Goal: Task Accomplishment & Management: Manage account settings

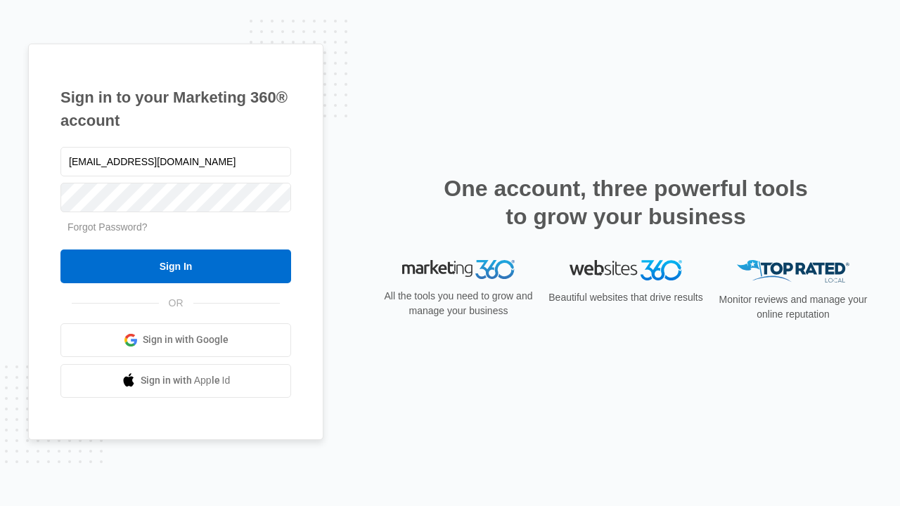
type input "dankie614@gmail.com"
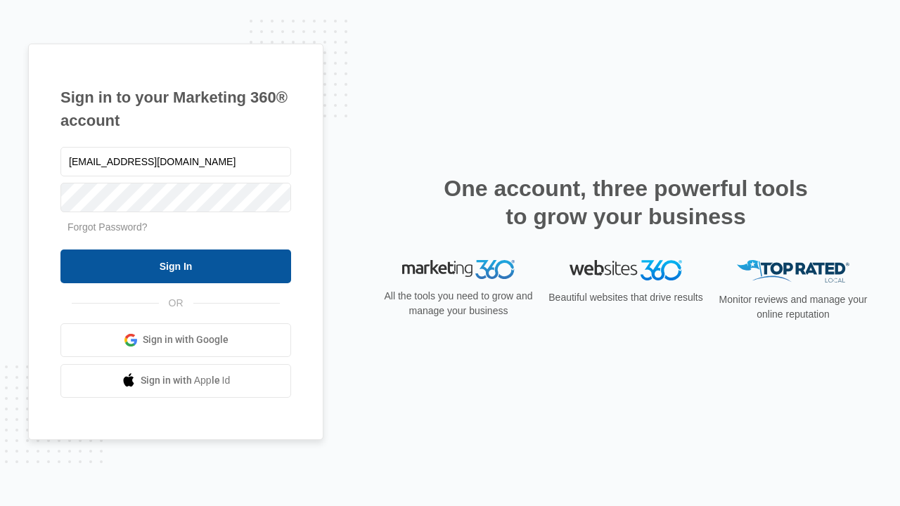
click at [176, 266] on input "Sign In" at bounding box center [175, 267] width 231 height 34
